Goal: Information Seeking & Learning: Learn about a topic

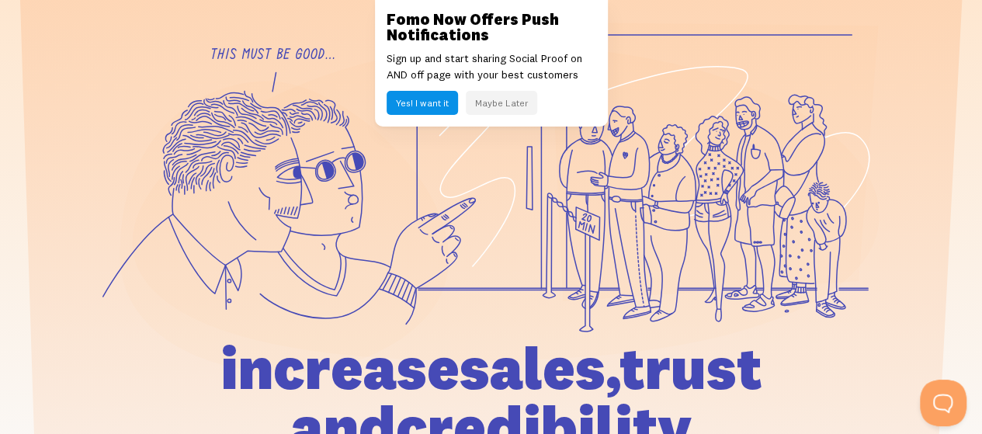
scroll to position [310, 0]
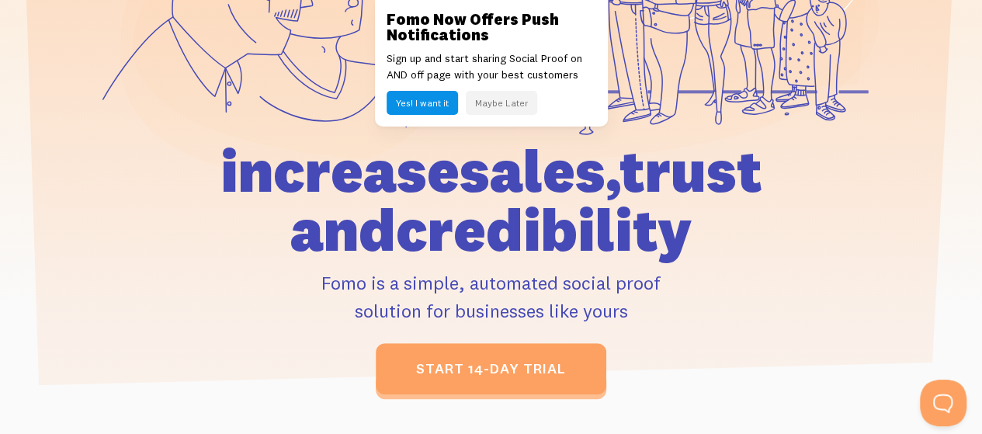
click at [507, 109] on button "Maybe Later" at bounding box center [501, 103] width 71 height 24
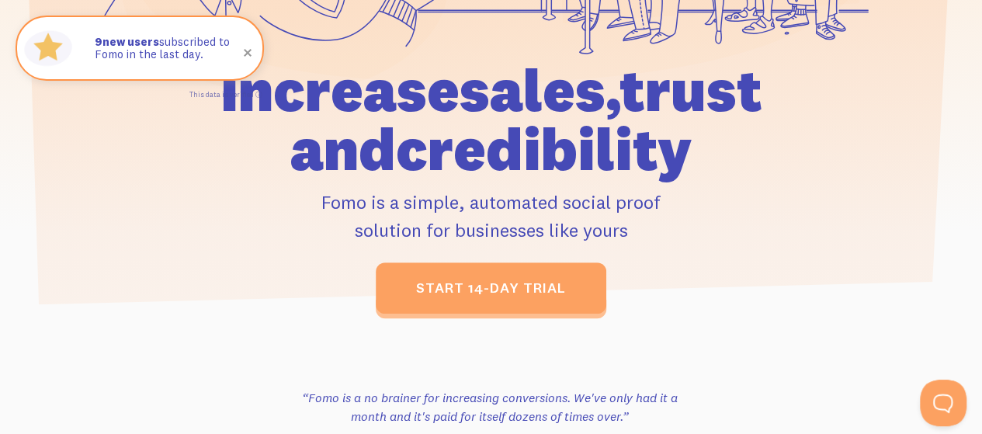
scroll to position [388, 0]
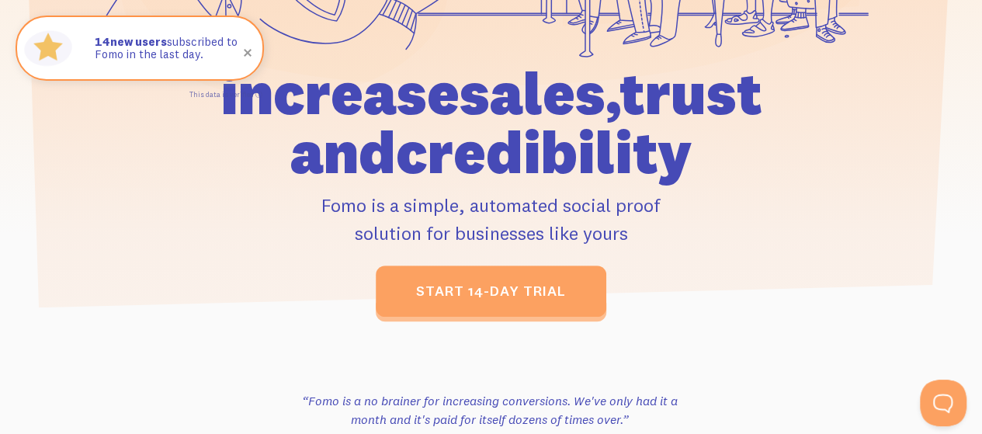
drag, startPoint x: 338, startPoint y: 204, endPoint x: 642, endPoint y: 207, distance: 304.2
click at [642, 207] on p "Fomo is a simple, automated social proof solution for businesses like yours" at bounding box center [490, 219] width 644 height 56
click at [638, 220] on p "Fomo is a simple, automated social proof solution for businesses like yours" at bounding box center [490, 219] width 644 height 56
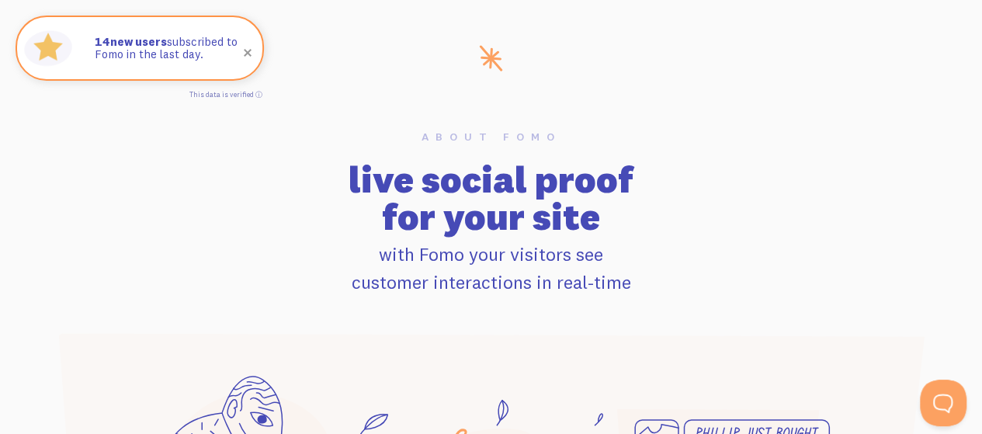
scroll to position [931, 0]
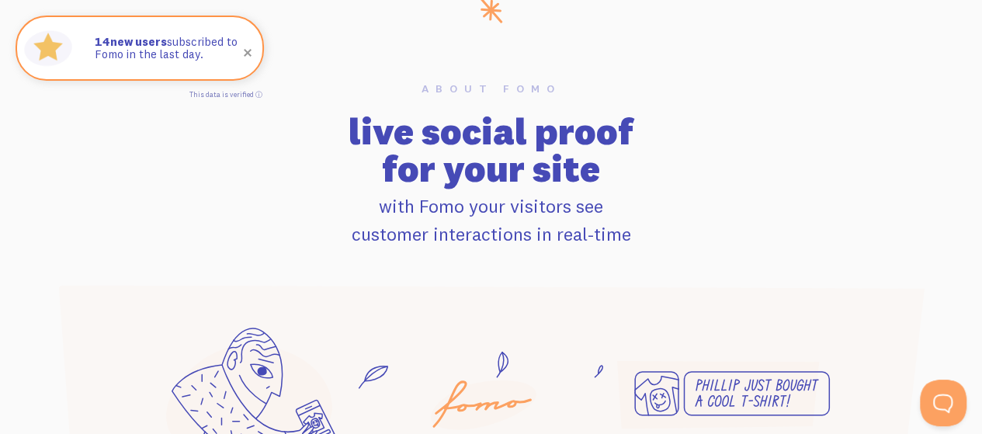
drag, startPoint x: 385, startPoint y: 123, endPoint x: 667, endPoint y: 169, distance: 286.1
click at [660, 168] on h2 "live social proof for your site" at bounding box center [491, 150] width 866 height 74
click at [667, 169] on h2 "live social proof for your site" at bounding box center [491, 150] width 866 height 74
drag, startPoint x: 377, startPoint y: 203, endPoint x: 618, endPoint y: 206, distance: 240.6
click at [588, 206] on p "with Fomo your visitors see customer interactions in real-time" at bounding box center [491, 220] width 866 height 56
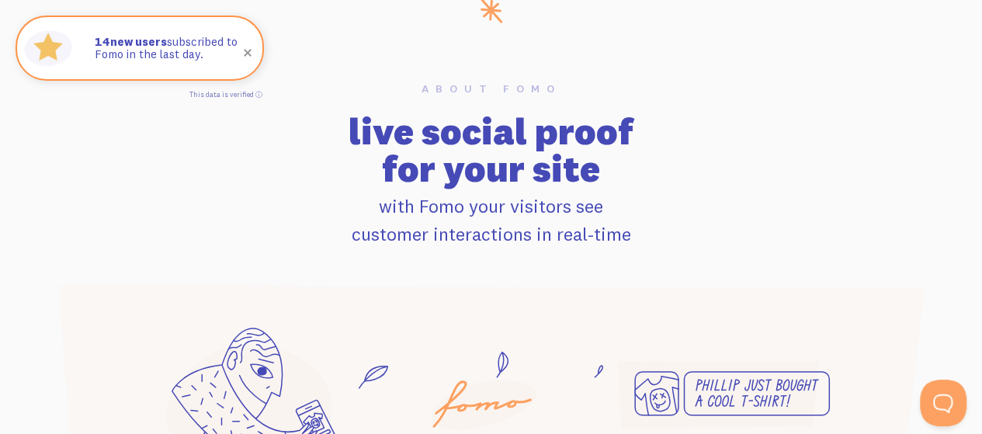
click at [618, 206] on p "with Fomo your visitors see customer interactions in real-time" at bounding box center [491, 220] width 866 height 56
drag, startPoint x: 408, startPoint y: 233, endPoint x: 670, endPoint y: 231, distance: 262.3
click at [660, 233] on p "with Fomo your visitors see customer interactions in real-time" at bounding box center [491, 220] width 866 height 56
click at [670, 230] on p "with Fomo your visitors see customer interactions in real-time" at bounding box center [491, 220] width 866 height 56
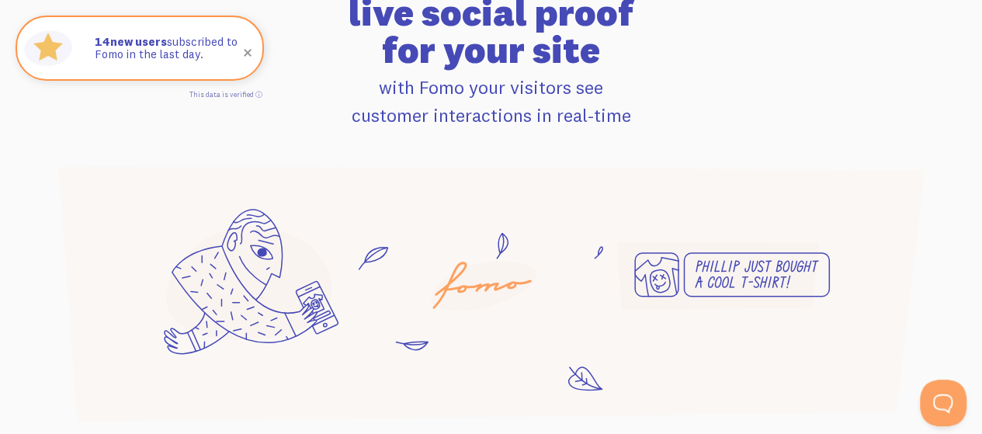
scroll to position [1164, 0]
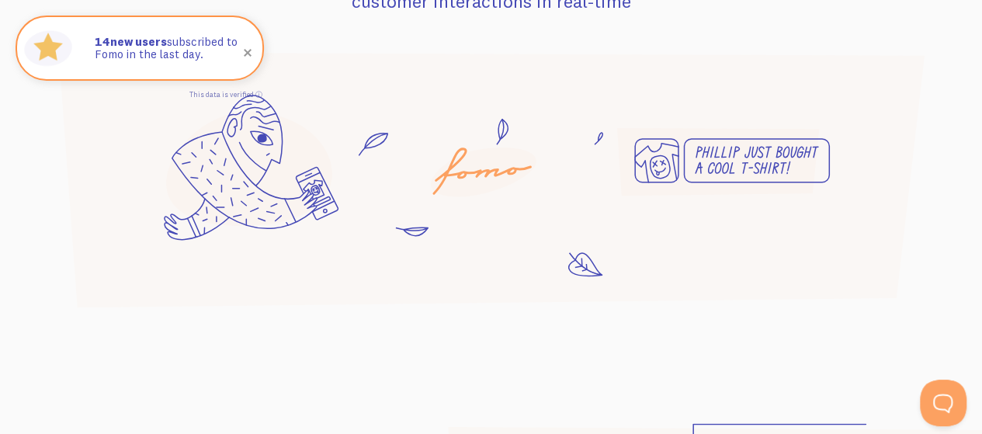
click at [517, 177] on icon at bounding box center [484, 171] width 106 height 49
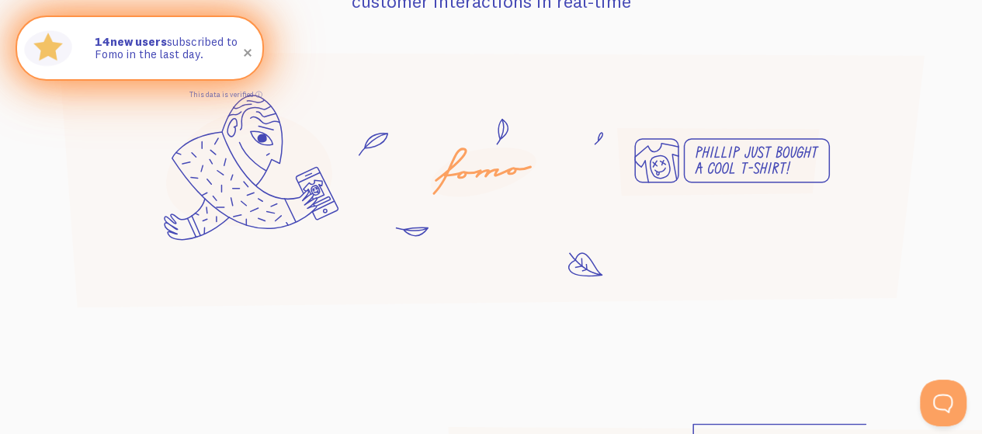
click at [245, 53] on span at bounding box center [247, 52] width 53 height 53
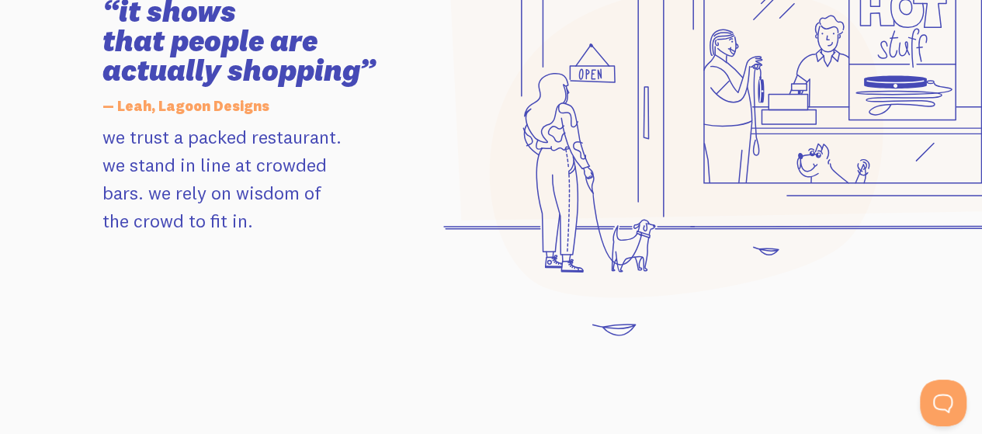
scroll to position [1707, 0]
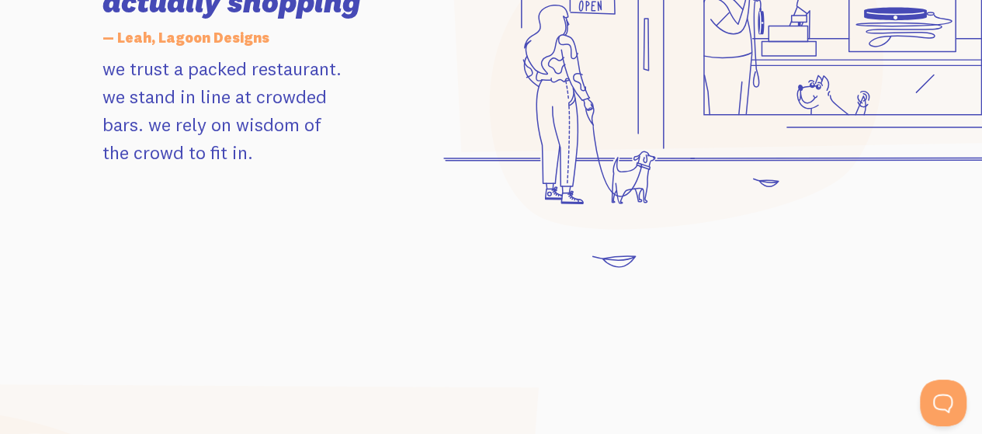
drag, startPoint x: 171, startPoint y: 63, endPoint x: 324, endPoint y: 74, distance: 154.1
click at [323, 74] on p "we trust a packed restaurant. we stand in line at crowded bars. we rely on wisd…" at bounding box center [258, 110] width 313 height 112
click at [280, 109] on p "we trust a packed restaurant. we stand in line at crowded bars. we rely on wisd…" at bounding box center [258, 110] width 313 height 112
click at [289, 112] on p "we trust a packed restaurant. we stand in line at crowded bars. we rely on wisd…" at bounding box center [258, 110] width 313 height 112
drag, startPoint x: 149, startPoint y: 126, endPoint x: 245, endPoint y: 128, distance: 96.2
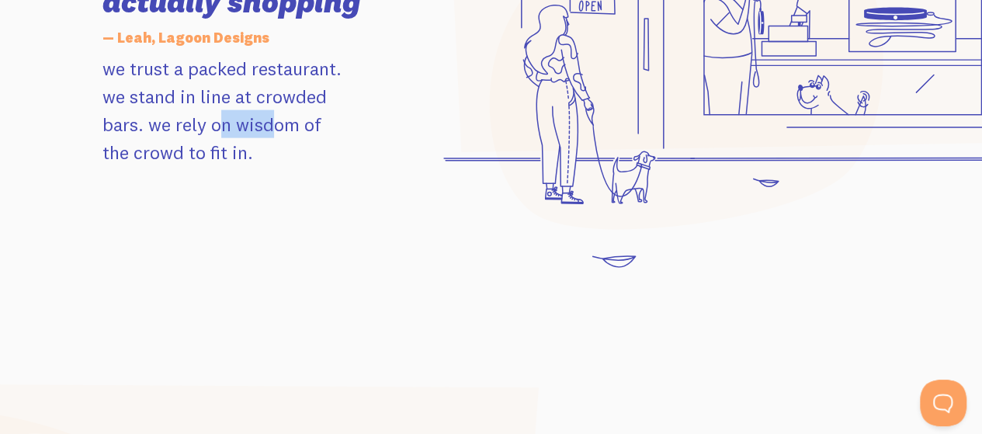
click at [240, 128] on p "we trust a packed restaurant. we stand in line at crowded bars. we rely on wisd…" at bounding box center [258, 110] width 313 height 112
click at [245, 128] on p "we trust a packed restaurant. we stand in line at crowded bars. we rely on wisd…" at bounding box center [258, 110] width 313 height 112
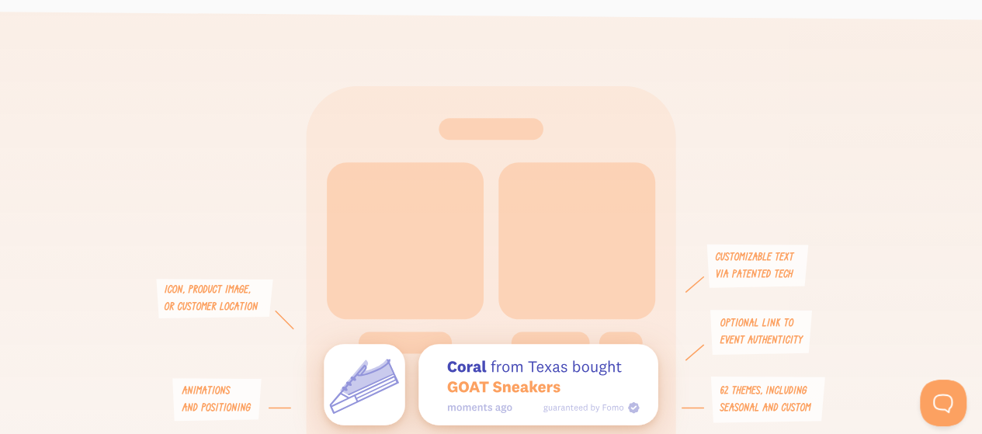
scroll to position [3492, 0]
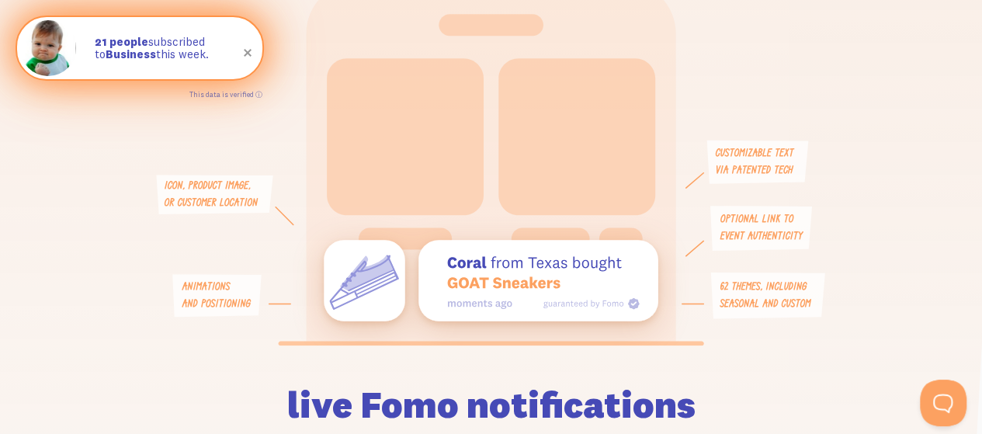
click at [248, 54] on span at bounding box center [247, 52] width 53 height 53
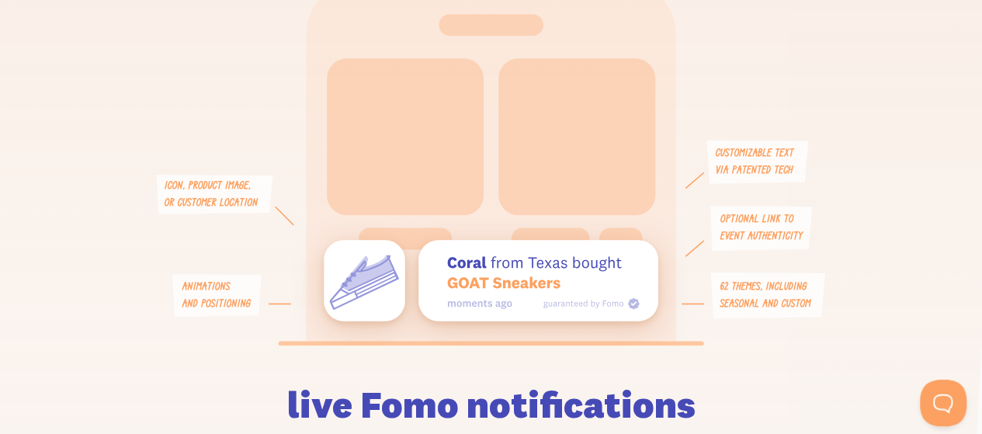
scroll to position [3725, 0]
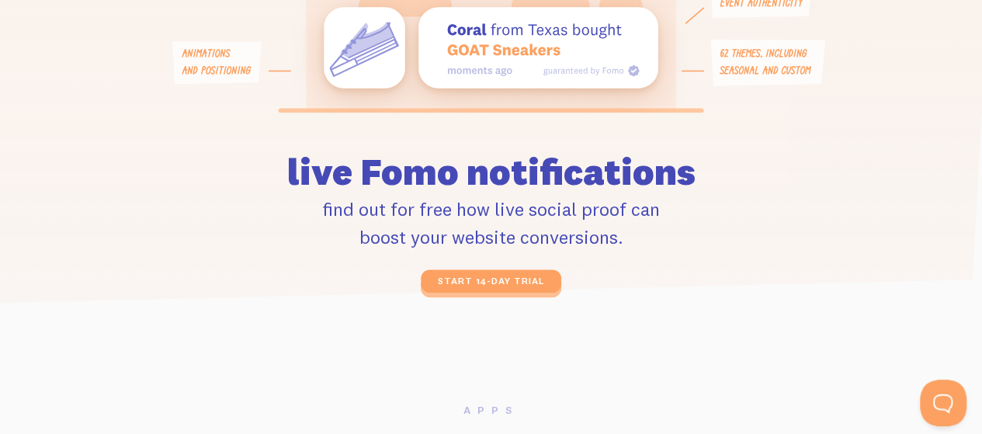
drag, startPoint x: 348, startPoint y: 161, endPoint x: 618, endPoint y: 184, distance: 271.0
click at [609, 180] on h2 "live Fomo notifications" at bounding box center [491, 153] width 571 height 74
click at [618, 184] on h2 "live Fomo notifications" at bounding box center [491, 153] width 571 height 74
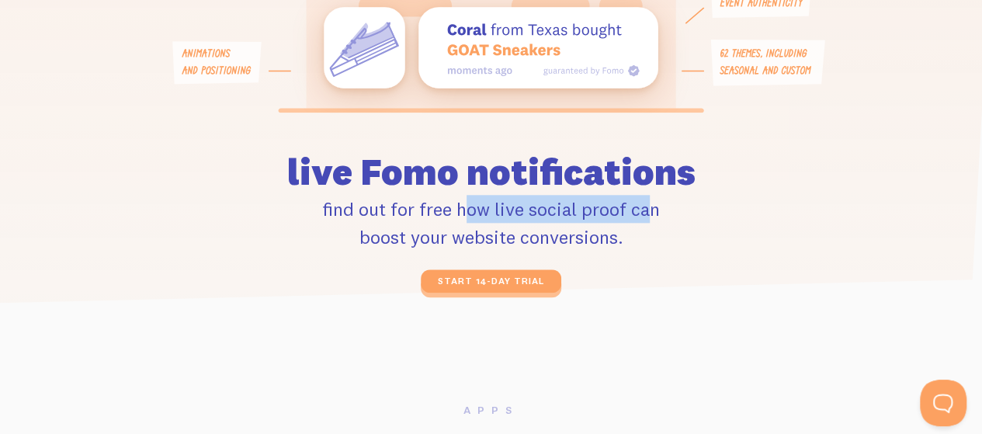
drag, startPoint x: 394, startPoint y: 204, endPoint x: 636, endPoint y: 213, distance: 242.3
click at [631, 213] on p "find out for free how live social proof can boost your website conversions." at bounding box center [491, 223] width 571 height 56
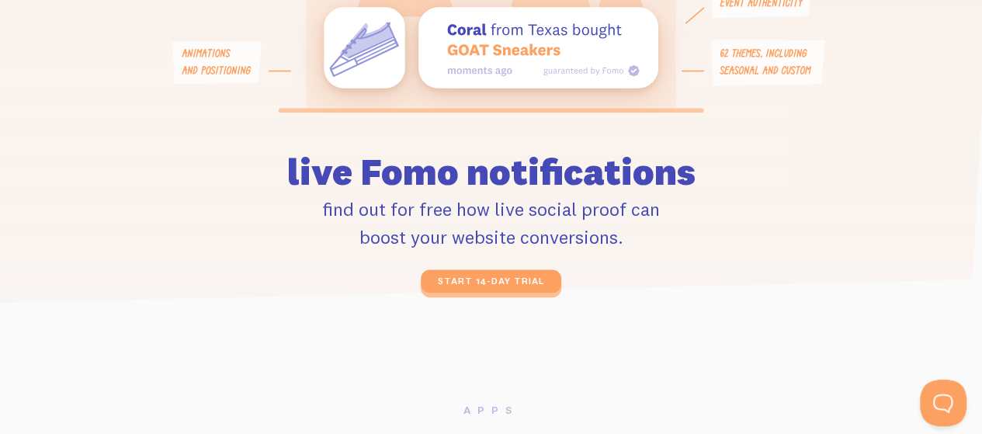
click at [638, 215] on p "find out for free how live social proof can boost your website conversions." at bounding box center [491, 223] width 571 height 56
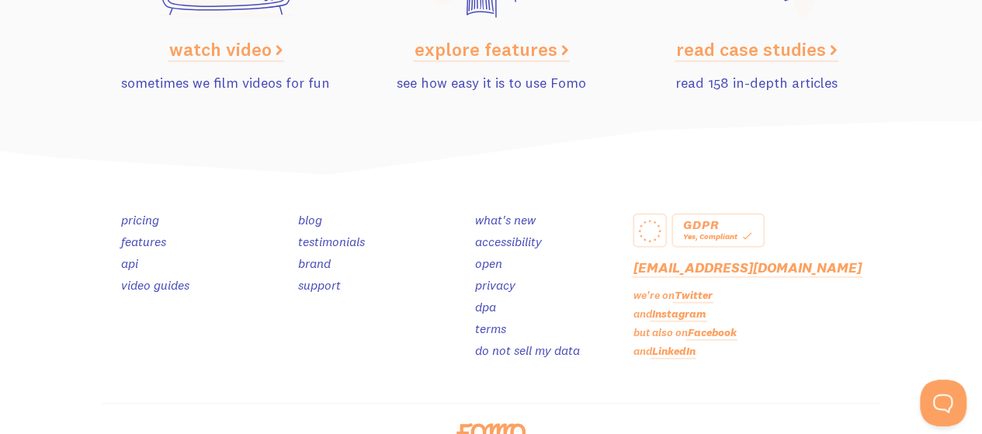
scroll to position [7873, 0]
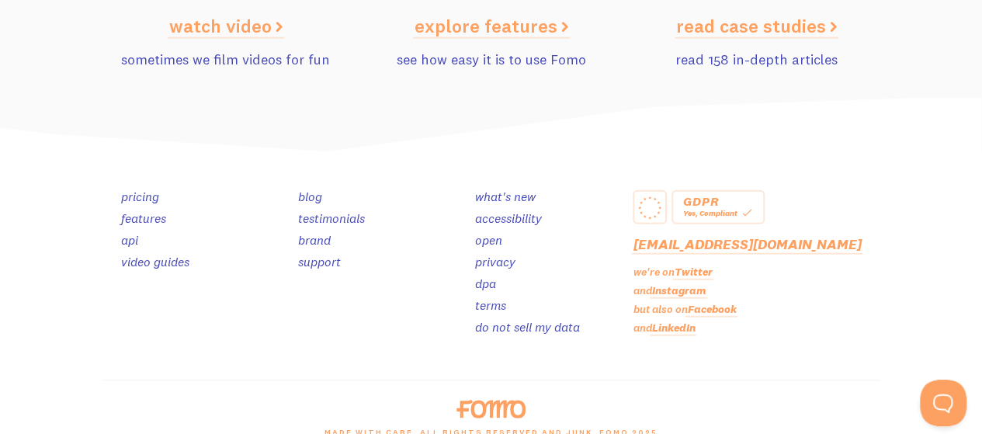
click at [150, 189] on link "pricing" at bounding box center [140, 197] width 38 height 16
